Goal: Information Seeking & Learning: Learn about a topic

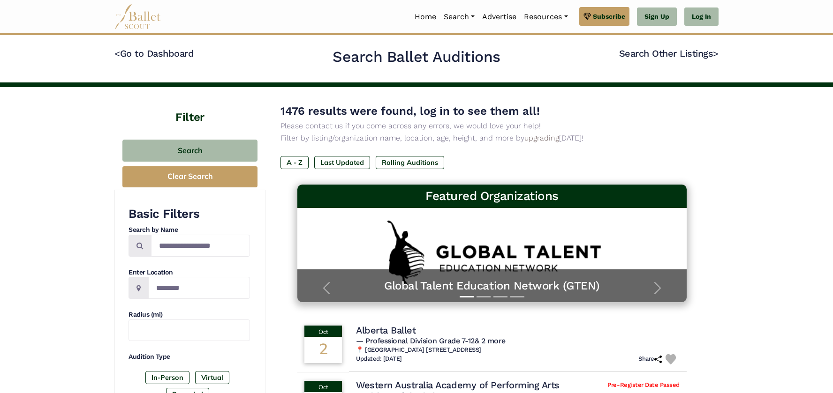
click at [143, 22] on img at bounding box center [137, 17] width 47 height 26
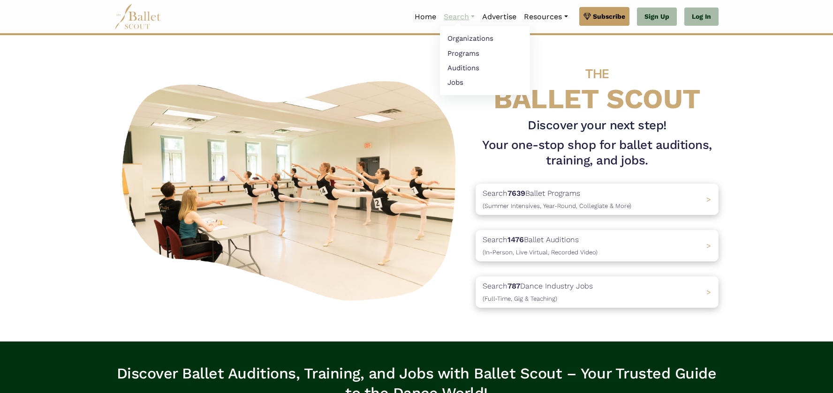
click at [464, 17] on link "Search" at bounding box center [459, 17] width 38 height 20
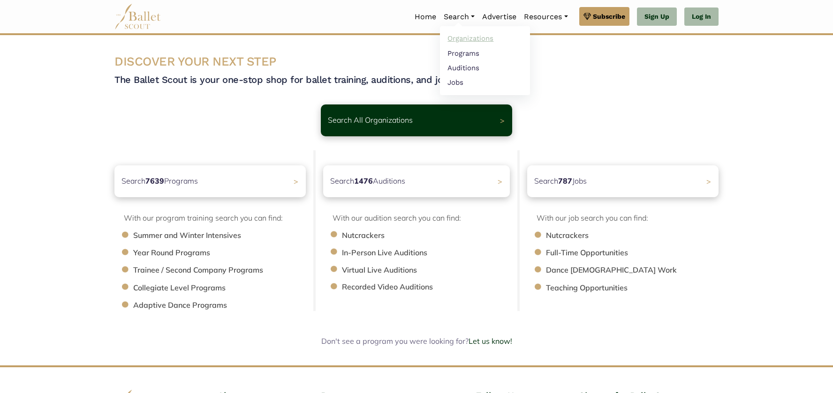
click at [455, 39] on link "Organizations" at bounding box center [485, 38] width 90 height 15
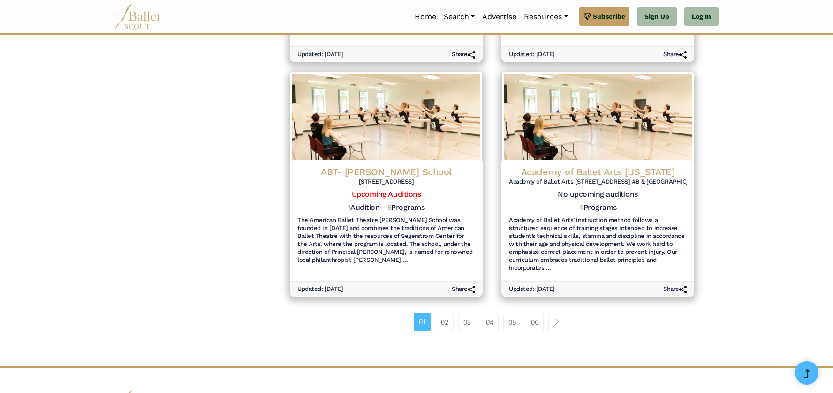
scroll to position [1048, 0]
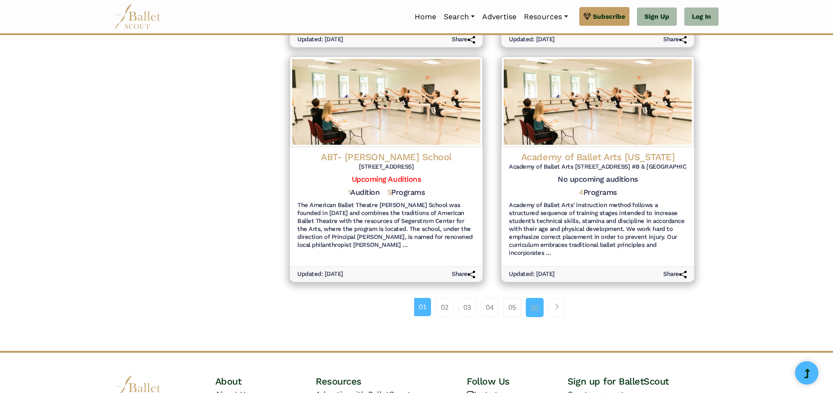
click at [537, 298] on link "06" at bounding box center [535, 307] width 18 height 19
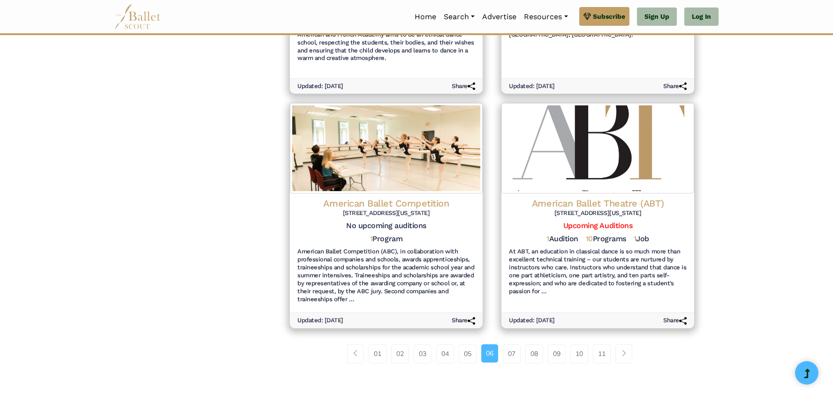
scroll to position [1015, 0]
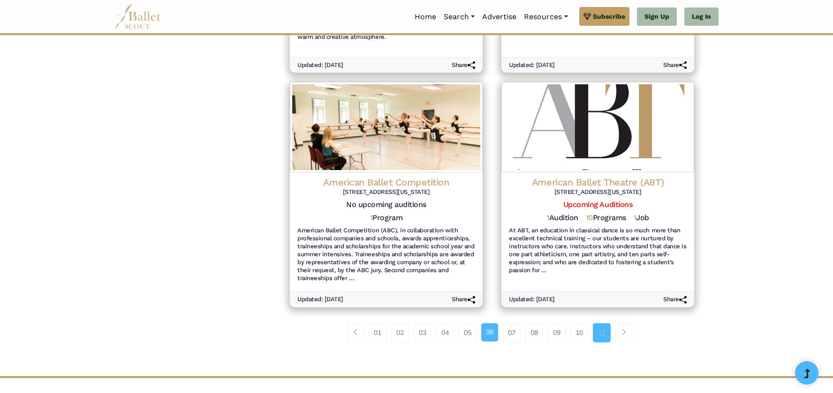
click at [598, 327] on link "11" at bounding box center [602, 332] width 18 height 19
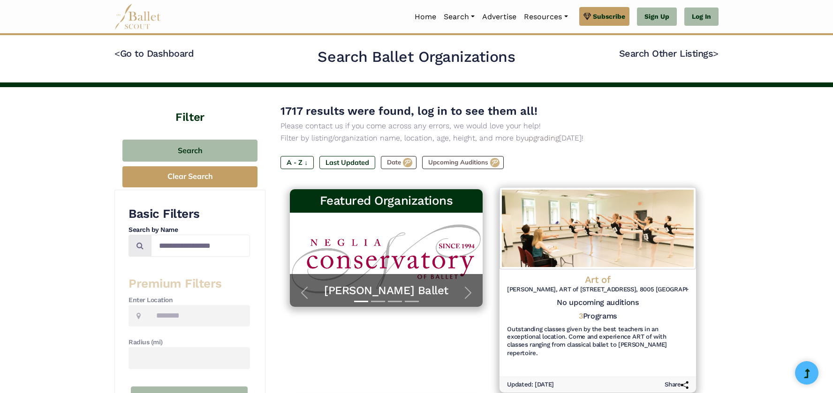
click at [604, 278] on h4 "Art of" at bounding box center [597, 279] width 181 height 13
